Goal: Task Accomplishment & Management: Manage account settings

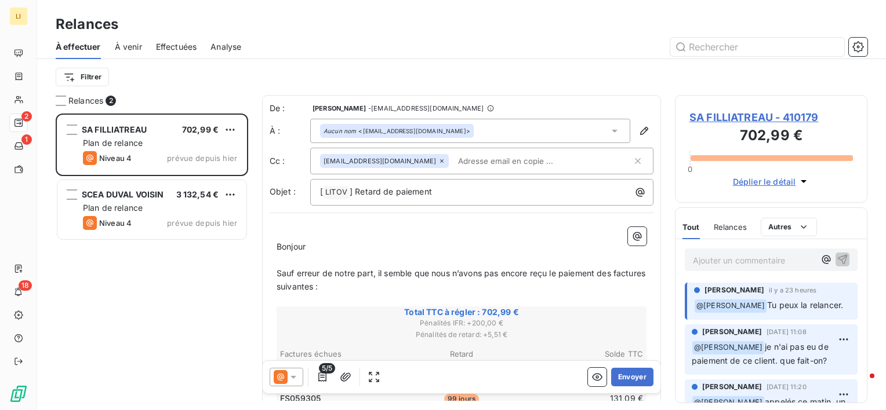
scroll to position [287, 183]
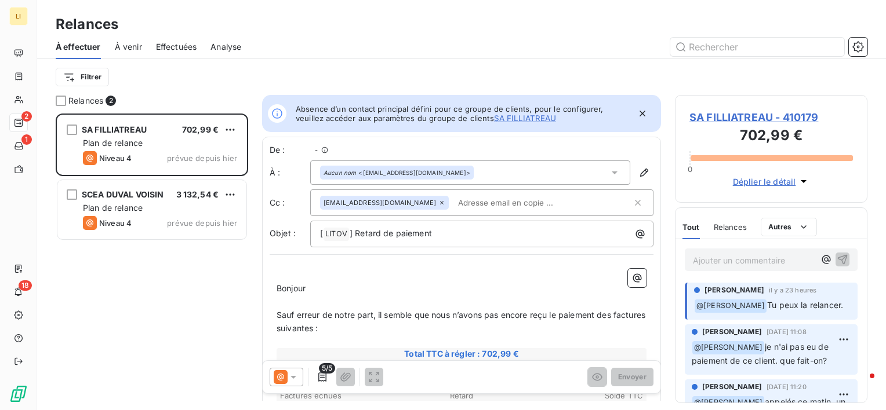
scroll to position [9, 9]
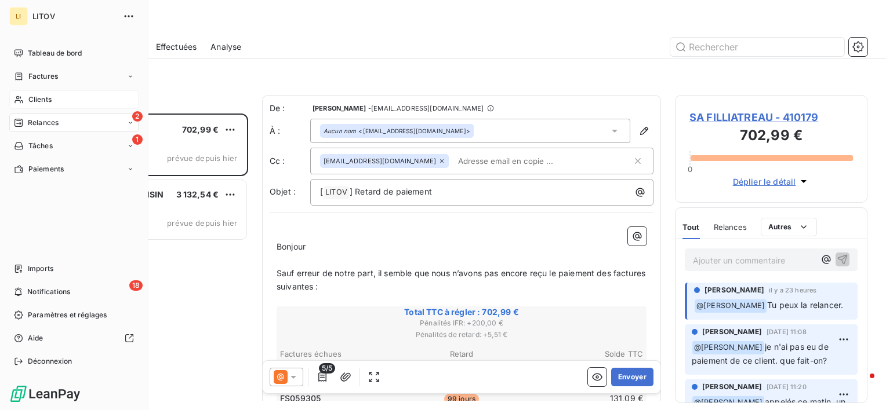
click at [58, 93] on div "Clients" at bounding box center [73, 99] width 129 height 19
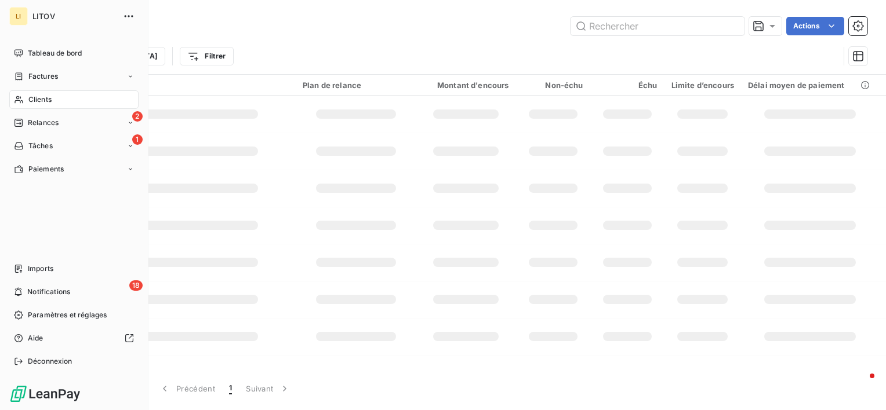
click at [33, 95] on span "Clients" at bounding box center [39, 99] width 23 height 10
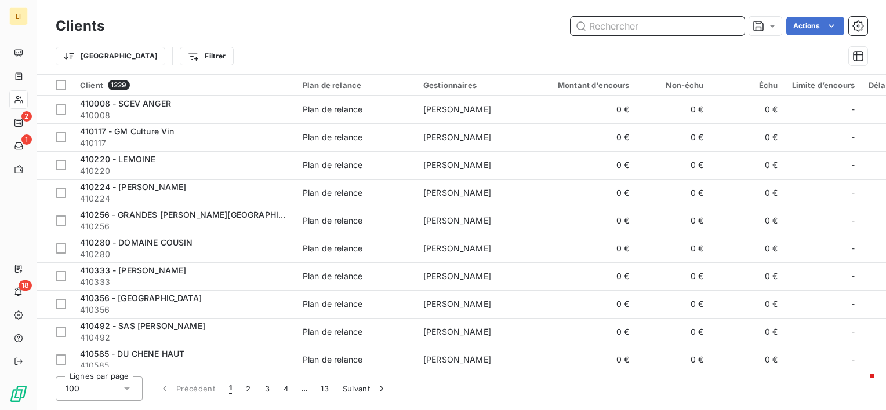
click at [649, 30] on input "text" at bounding box center [657, 26] width 174 height 19
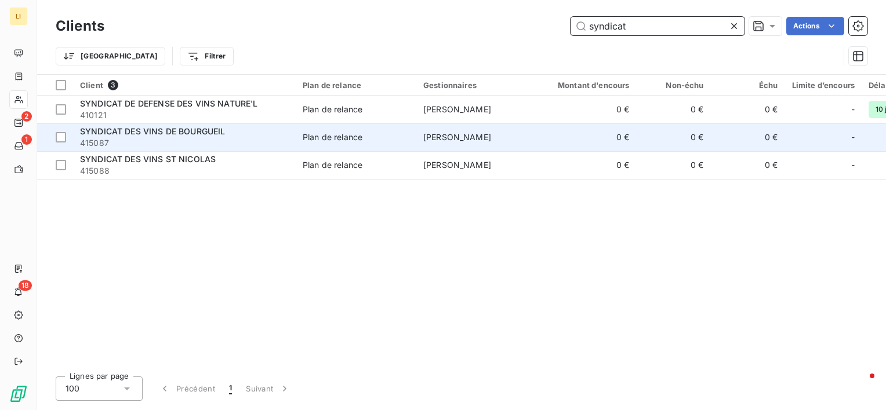
type input "syndicat"
click at [195, 129] on span "SYNDICAT DES VINS DE BOURGUEIL" at bounding box center [152, 131] width 145 height 10
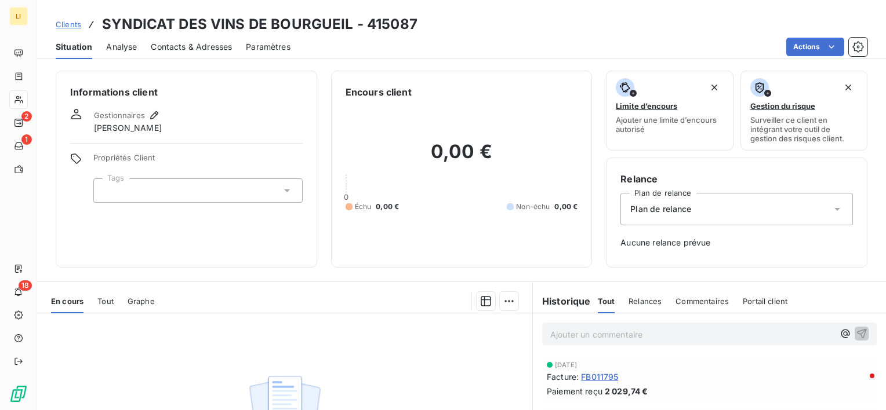
click at [201, 48] on span "Contacts & Adresses" at bounding box center [191, 47] width 81 height 12
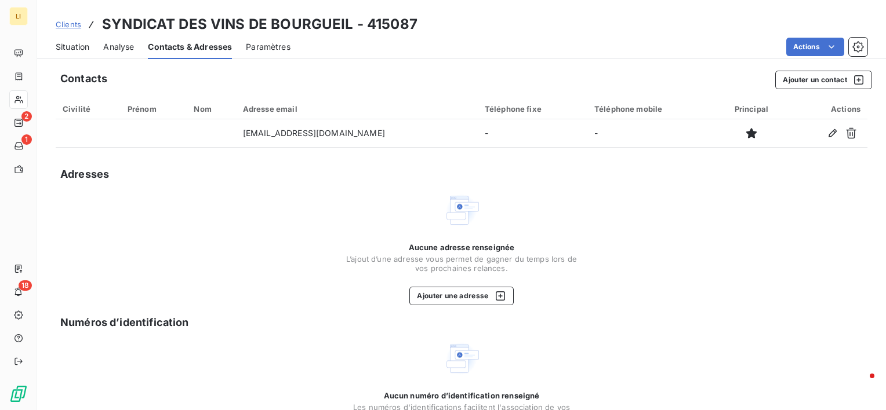
click at [59, 45] on span "Situation" at bounding box center [73, 47] width 34 height 12
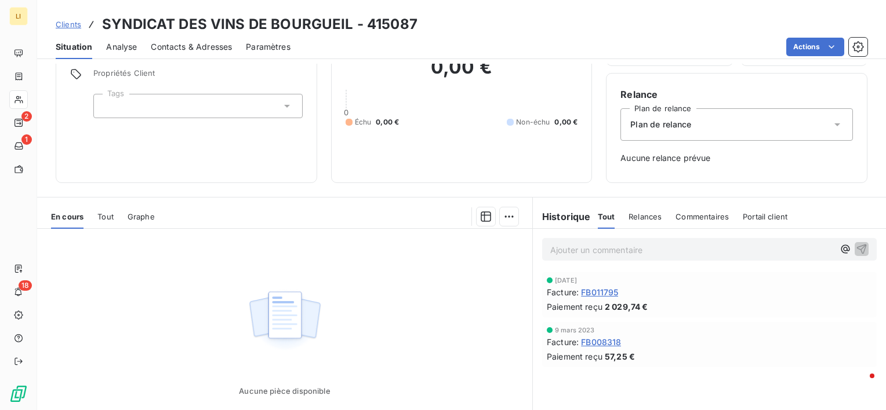
scroll to position [108, 0]
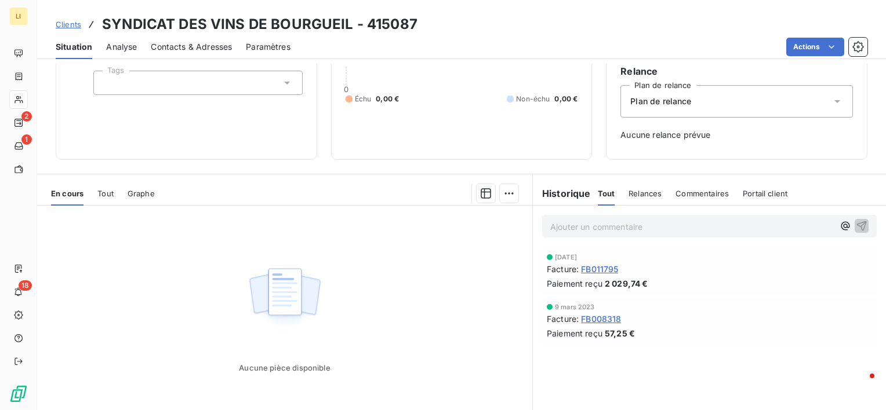
click at [598, 271] on span "FB011795" at bounding box center [599, 269] width 37 height 12
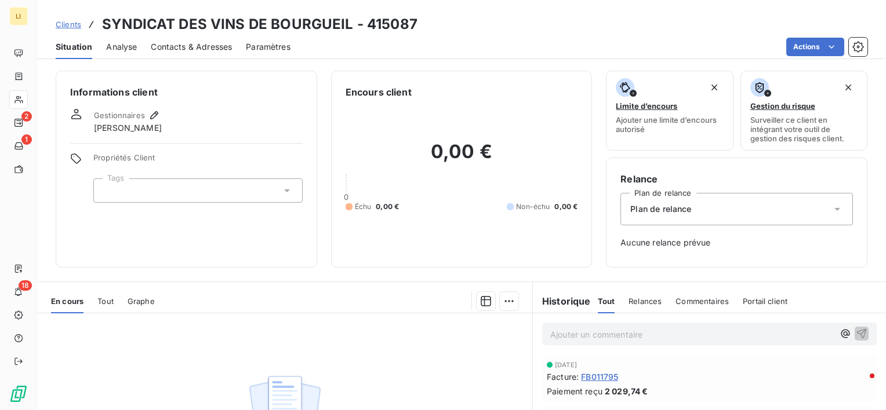
click at [210, 44] on span "Contacts & Adresses" at bounding box center [191, 47] width 81 height 12
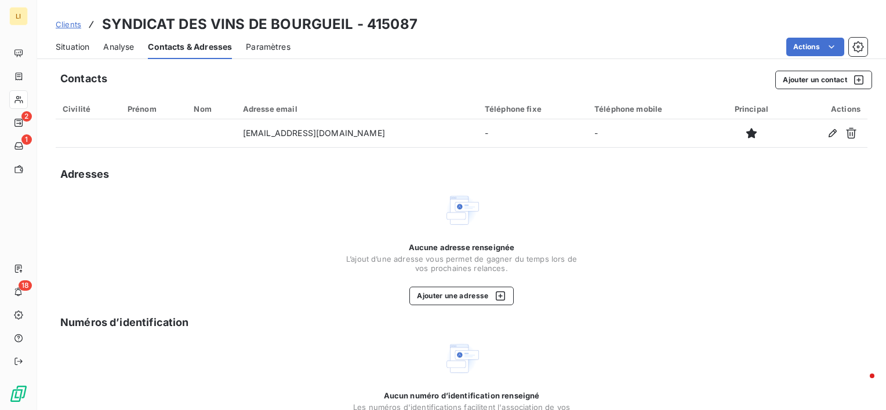
click at [75, 42] on span "Situation" at bounding box center [73, 47] width 34 height 12
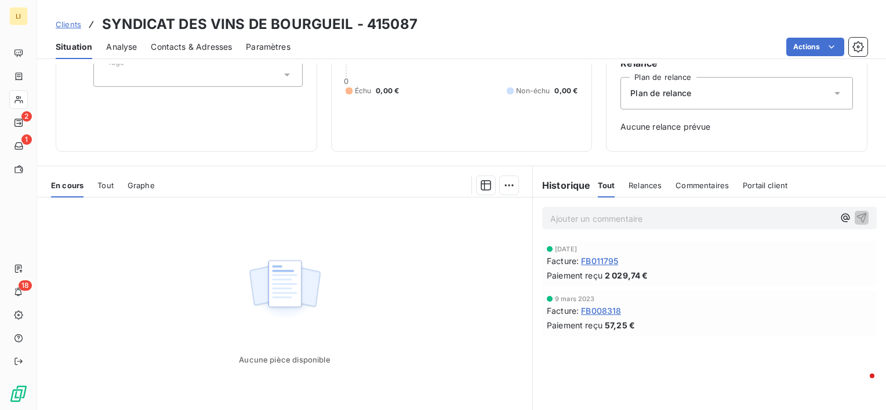
scroll to position [160, 0]
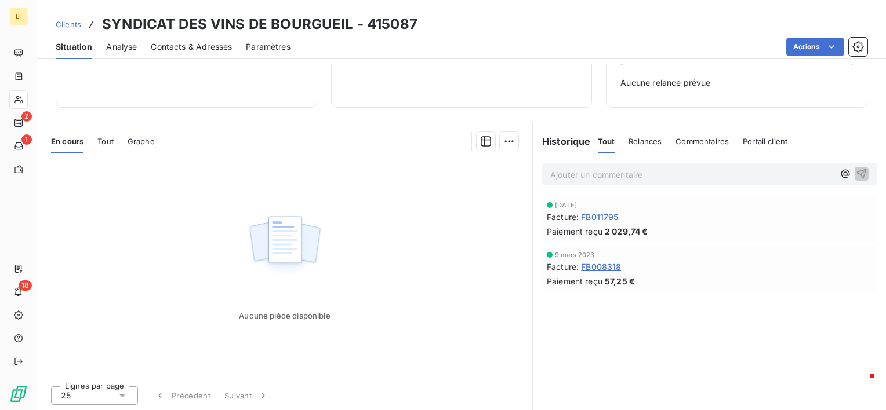
click at [598, 219] on span "FB011795" at bounding box center [599, 217] width 37 height 12
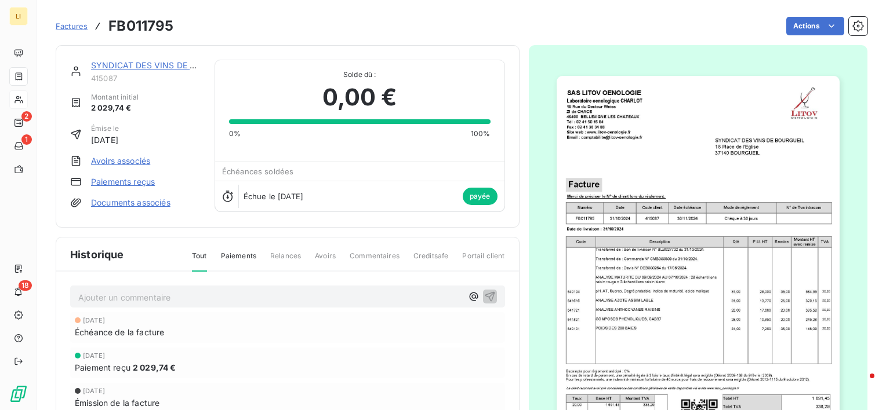
click at [122, 67] on link "SYNDICAT DES VINS DE BOURGUEIL" at bounding box center [163, 65] width 145 height 10
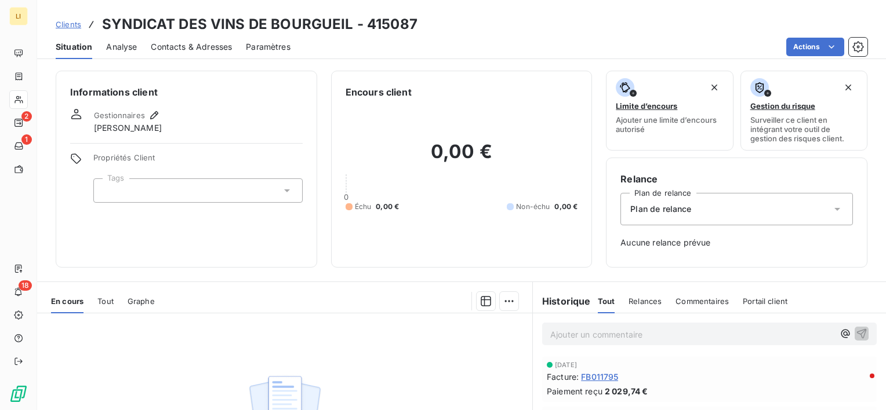
click at [181, 42] on span "Contacts & Adresses" at bounding box center [191, 47] width 81 height 12
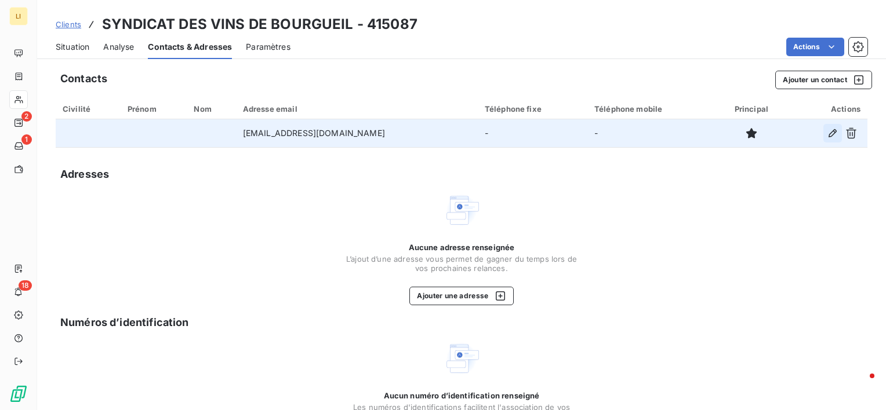
click at [823, 141] on button "button" at bounding box center [832, 133] width 19 height 19
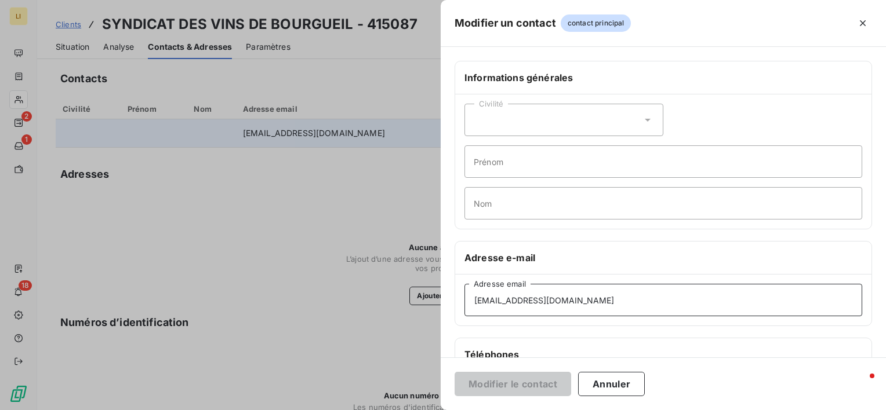
click at [600, 300] on input "domaine@bourgueil-france.com" at bounding box center [663, 300] width 398 height 32
click at [876, 352] on div "Informations générales Civilité Prénom Nom Adresse e-mail domaine@bourgueil-fra…" at bounding box center [663, 318] width 445 height 515
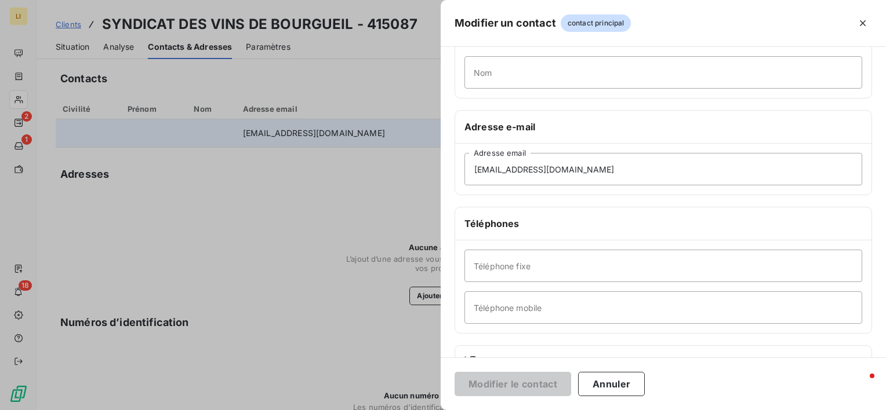
scroll to position [147, 0]
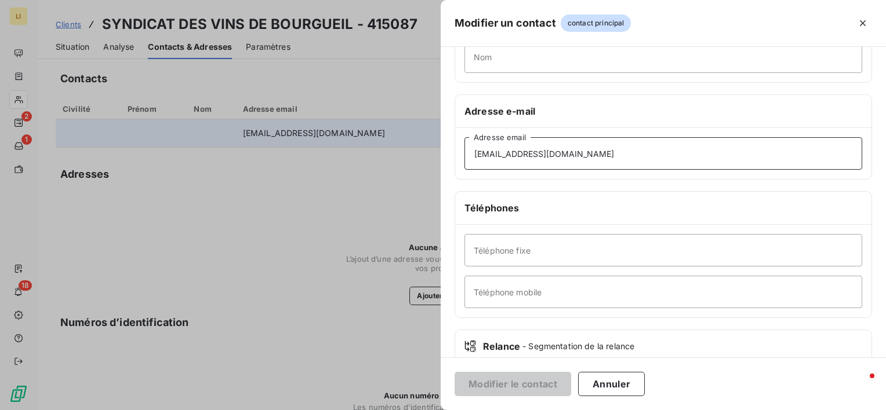
click at [510, 141] on input "domaine@bourgueil-france.com" at bounding box center [663, 153] width 398 height 32
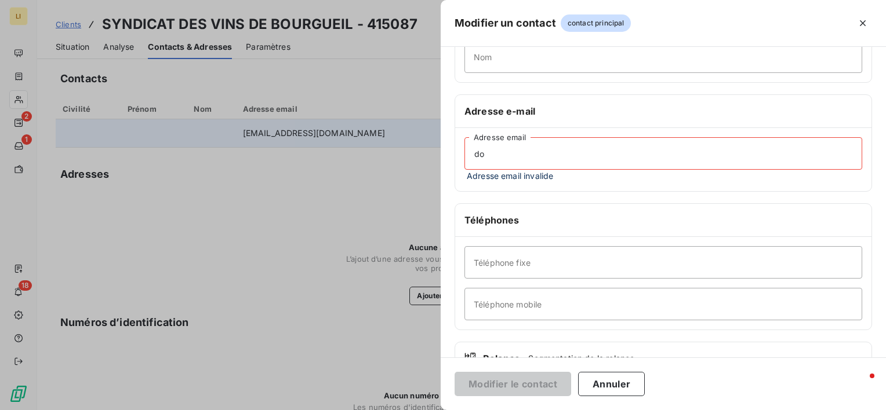
type input "d"
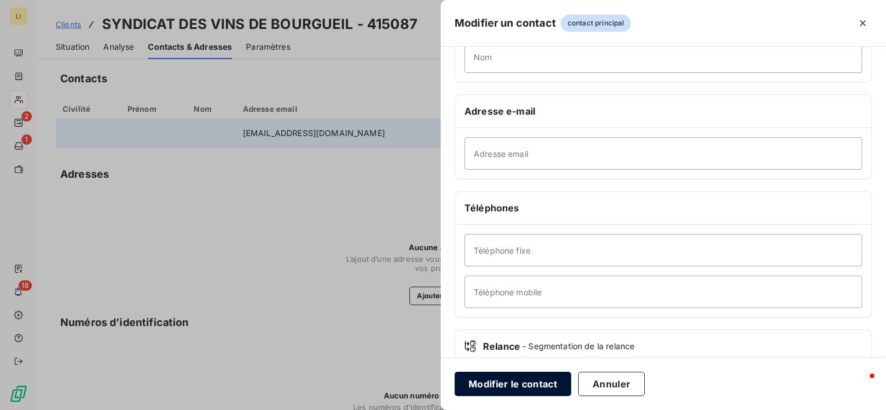
click at [489, 387] on button "Modifier le contact" at bounding box center [512, 384] width 117 height 24
